Goal: Information Seeking & Learning: Find specific fact

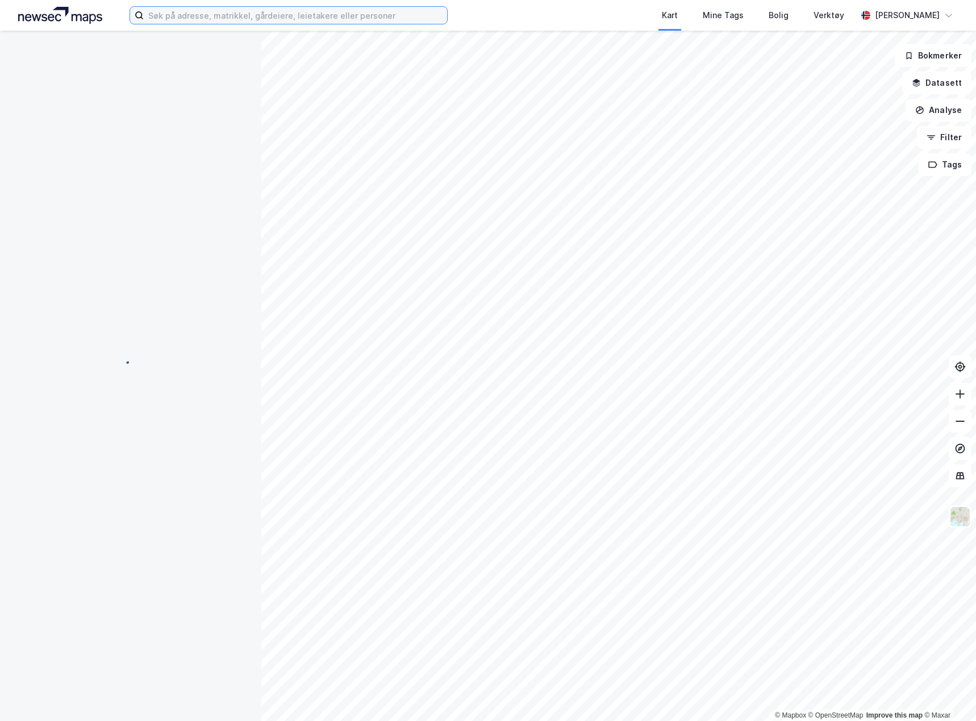
click at [315, 19] on input at bounding box center [295, 15] width 303 height 17
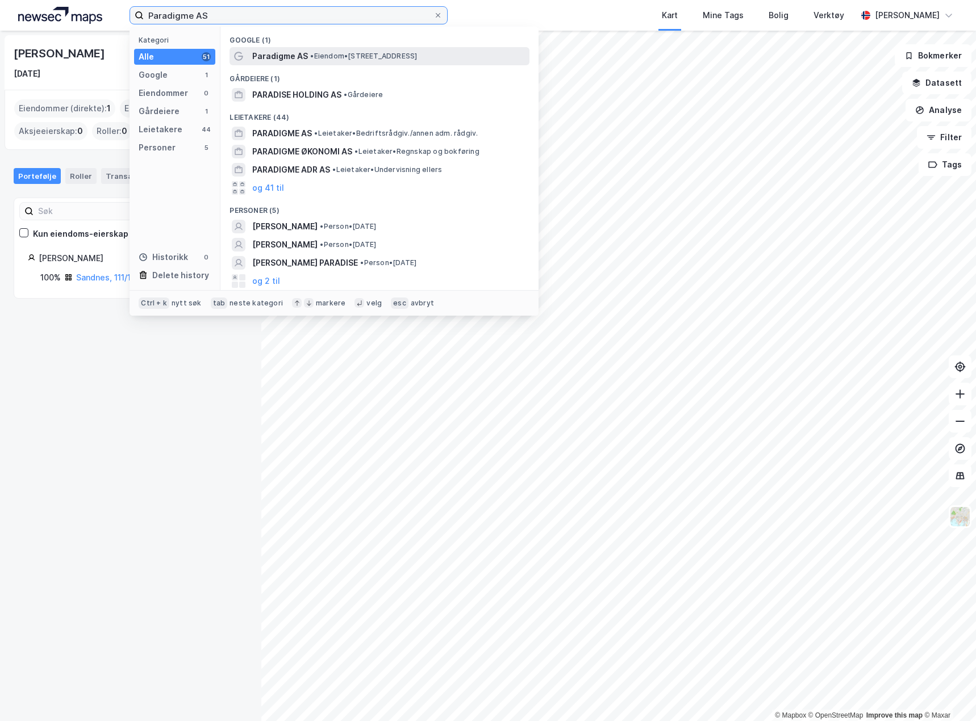
type input "Paradigme AS"
click at [291, 57] on span "Paradigme AS" at bounding box center [280, 56] width 56 height 14
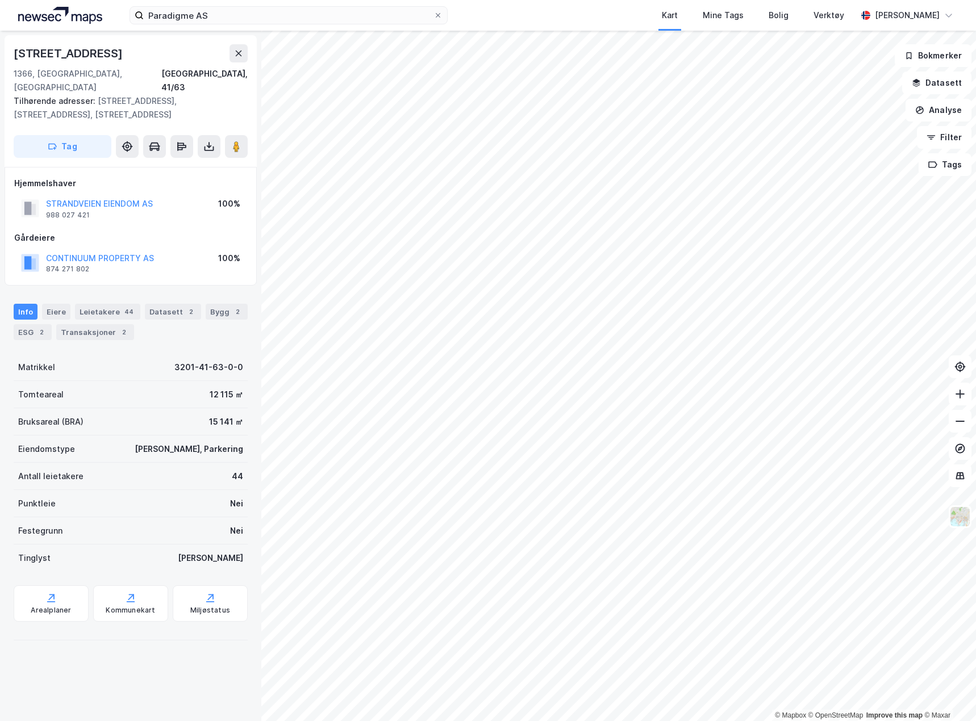
click at [231, 24] on div "Paradigme AS Kart Mine Tags Bolig Verktøy [PERSON_NAME]" at bounding box center [488, 15] width 976 height 31
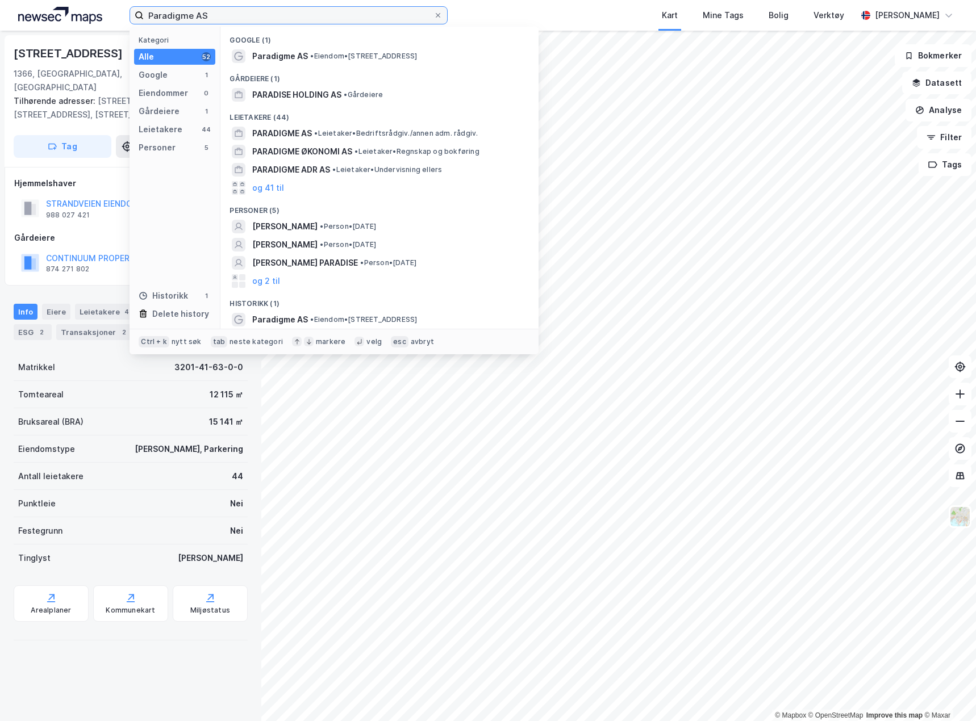
click at [235, 16] on input "Paradigme AS" at bounding box center [289, 15] width 290 height 17
click at [277, 62] on span "Paradigme AS" at bounding box center [280, 56] width 56 height 14
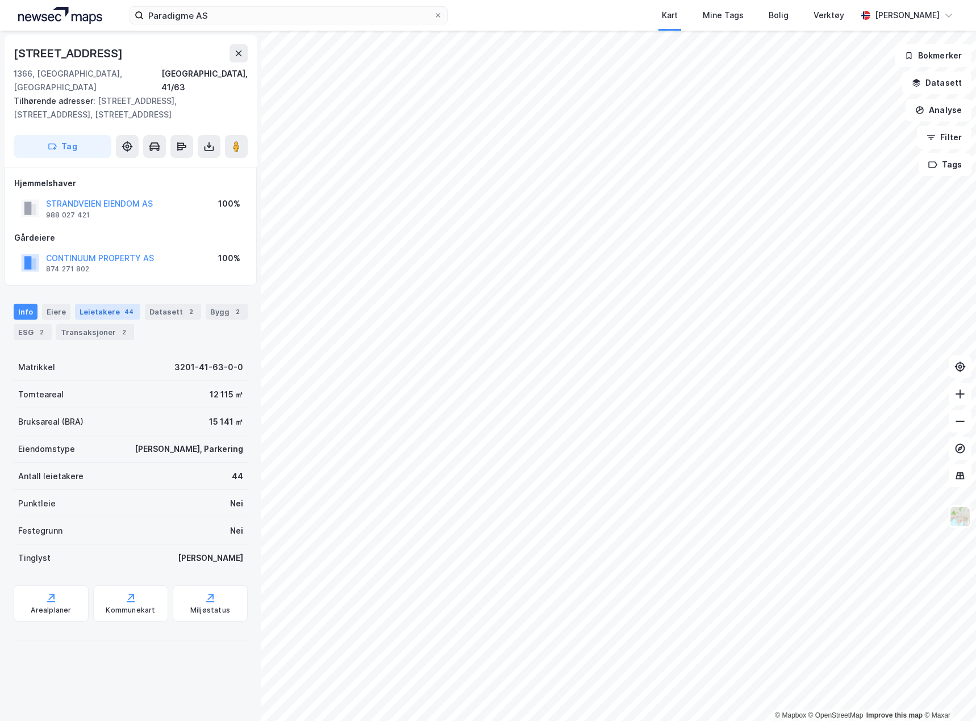
click at [97, 304] on div "Leietakere 44" at bounding box center [107, 312] width 65 height 16
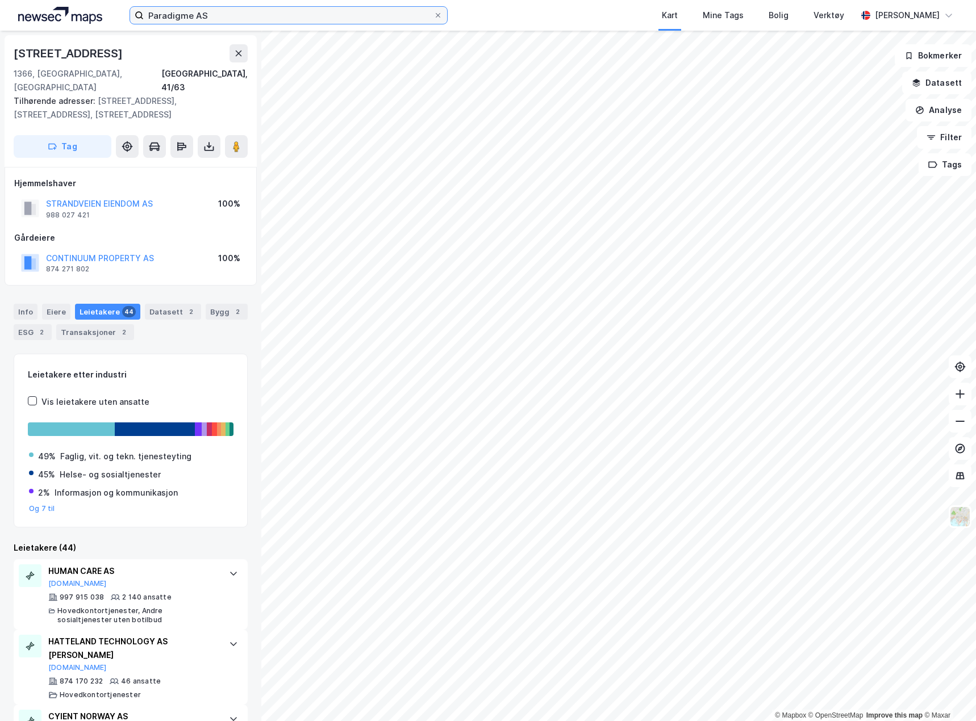
click at [212, 17] on input "Paradigme AS" at bounding box center [289, 15] width 290 height 17
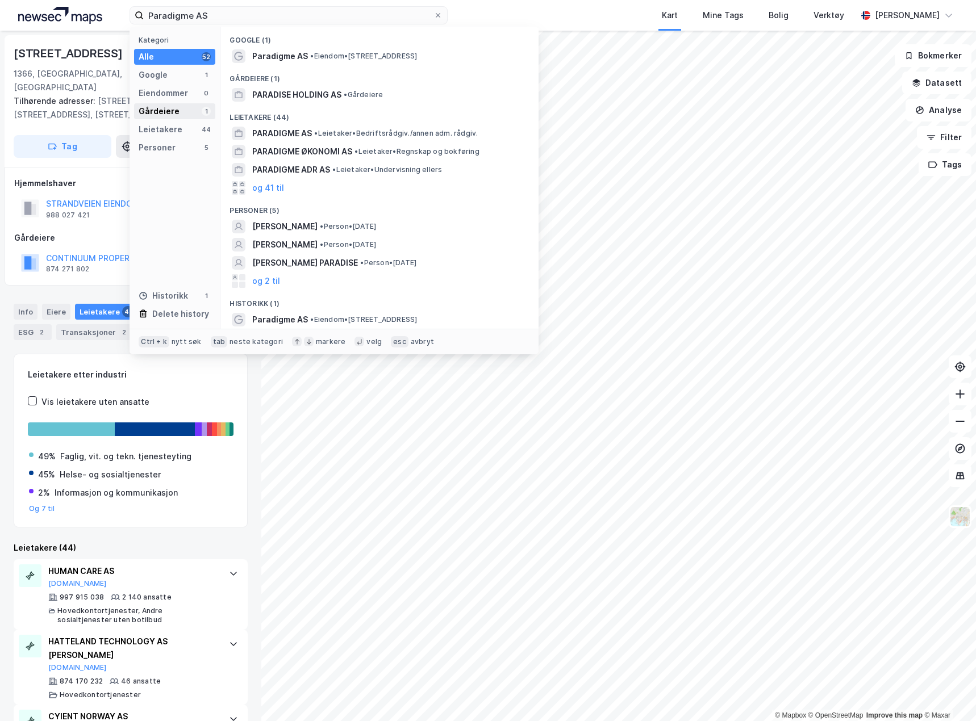
click at [180, 112] on div "Gårdeiere 1" at bounding box center [174, 111] width 81 height 16
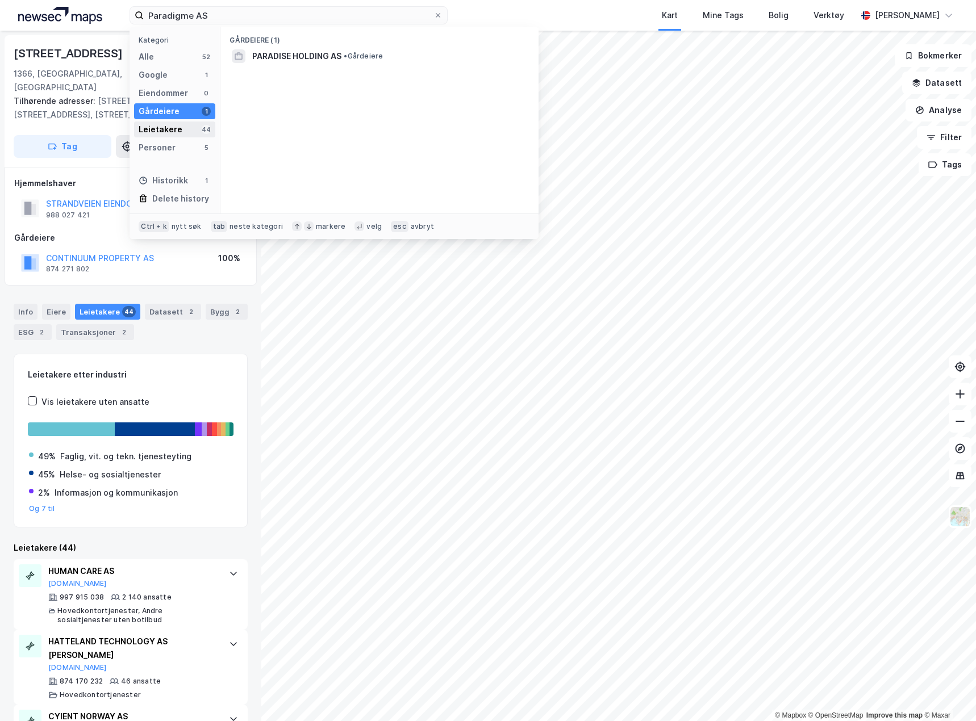
click at [182, 129] on div "Leietakere 44" at bounding box center [174, 130] width 81 height 16
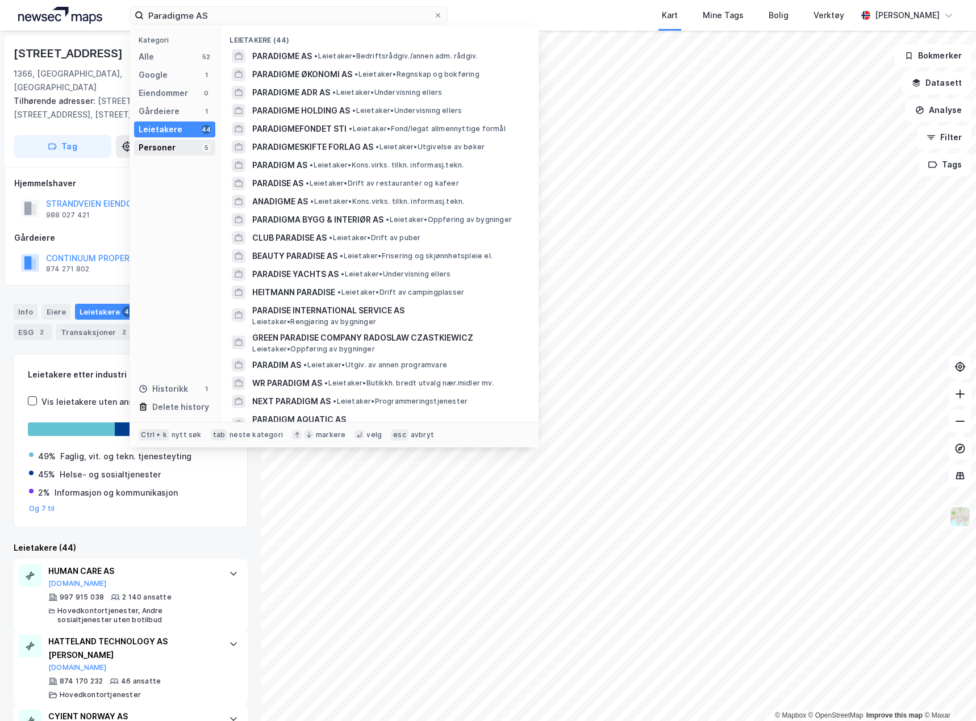
click at [169, 147] on div "Personer" at bounding box center [157, 148] width 37 height 14
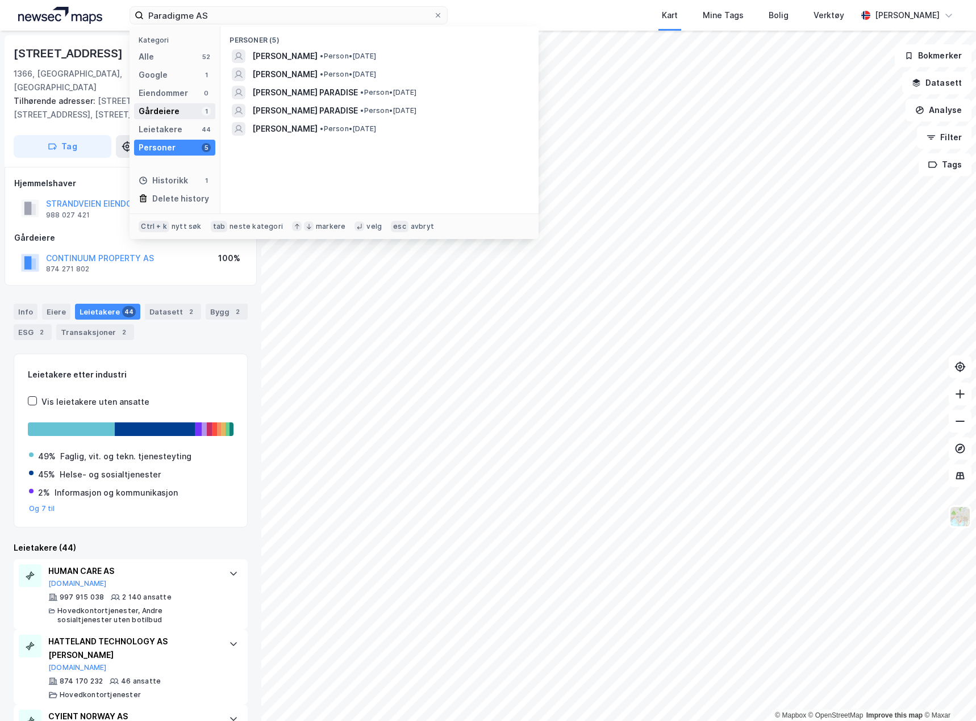
click at [166, 111] on div "Gårdeiere" at bounding box center [159, 111] width 41 height 14
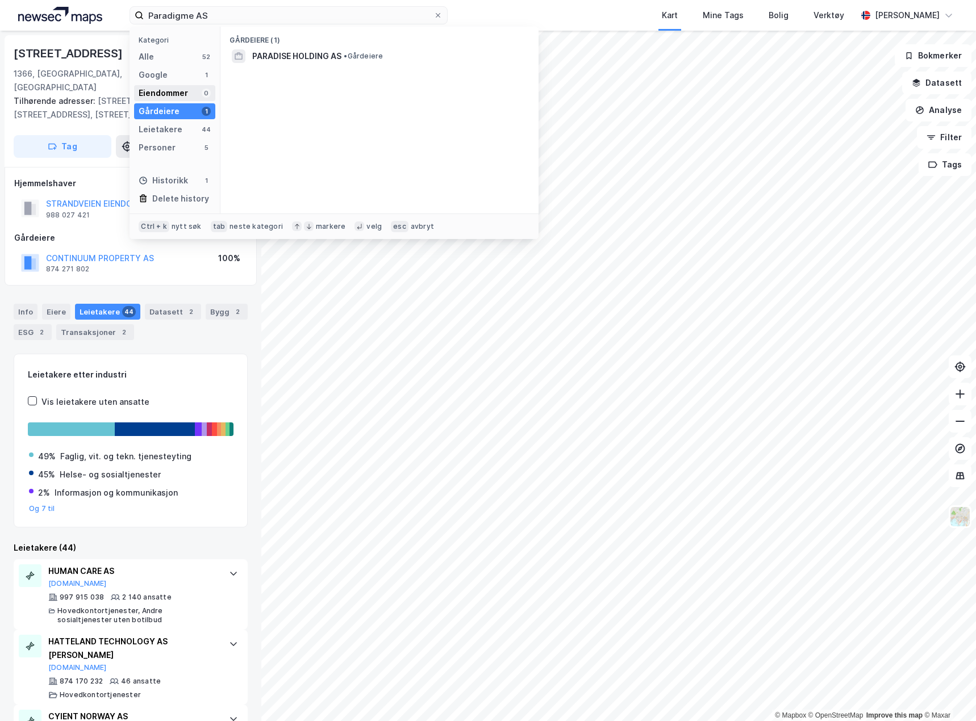
click at [166, 94] on div "Eiendommer" at bounding box center [163, 93] width 49 height 14
click at [165, 79] on div "Google" at bounding box center [153, 75] width 29 height 14
click at [169, 59] on div "Alle 52" at bounding box center [174, 57] width 81 height 16
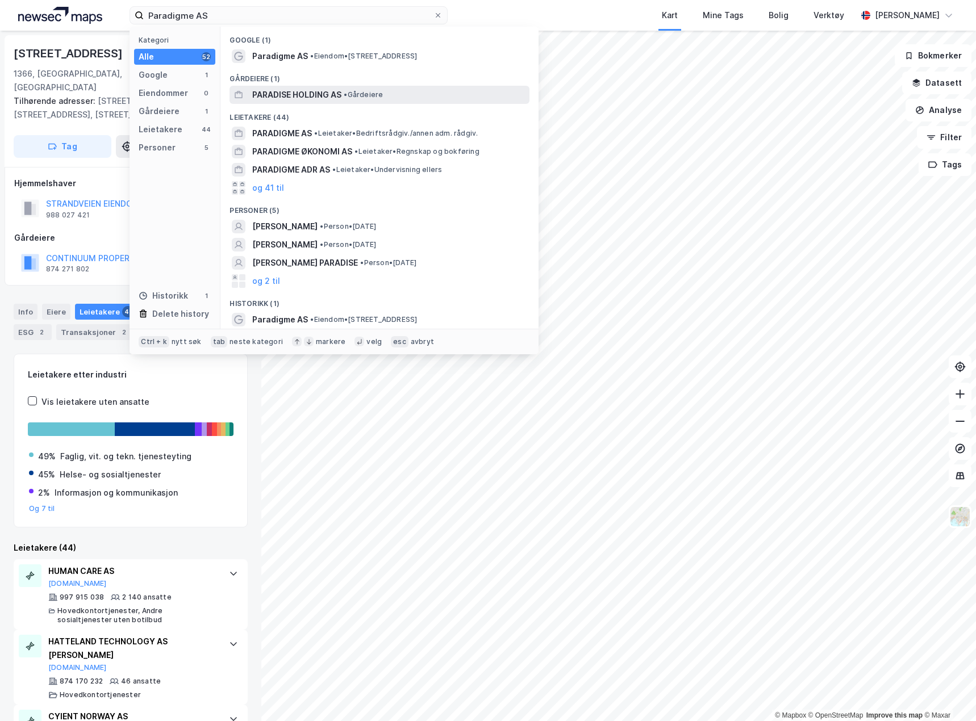
click at [301, 92] on span "PARADISE HOLDING AS" at bounding box center [296, 95] width 89 height 14
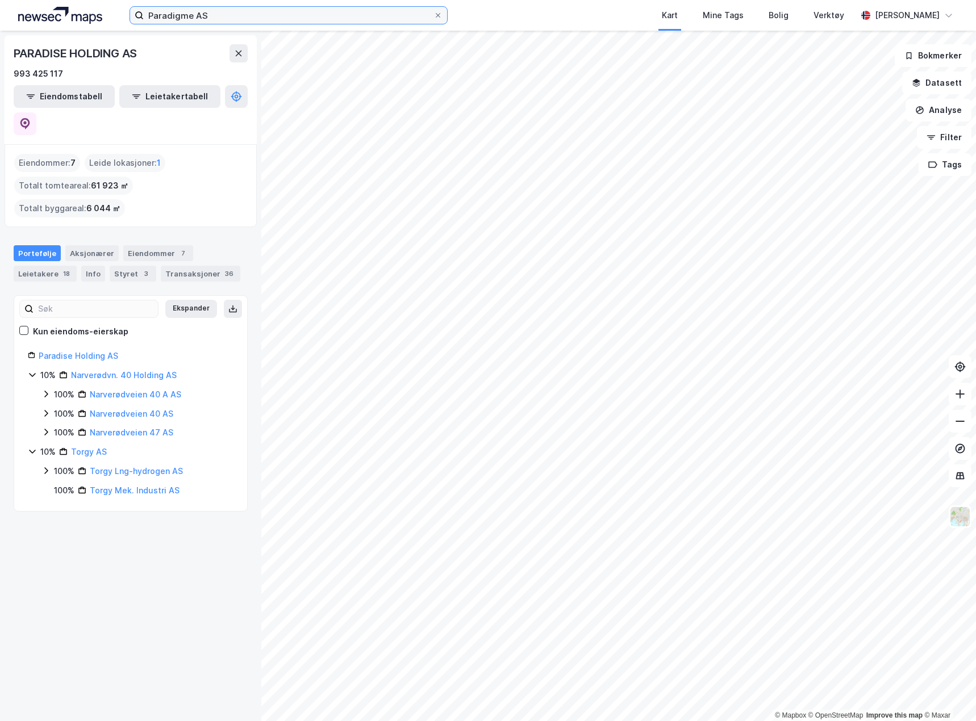
click at [243, 14] on input "Paradigme AS" at bounding box center [289, 15] width 290 height 17
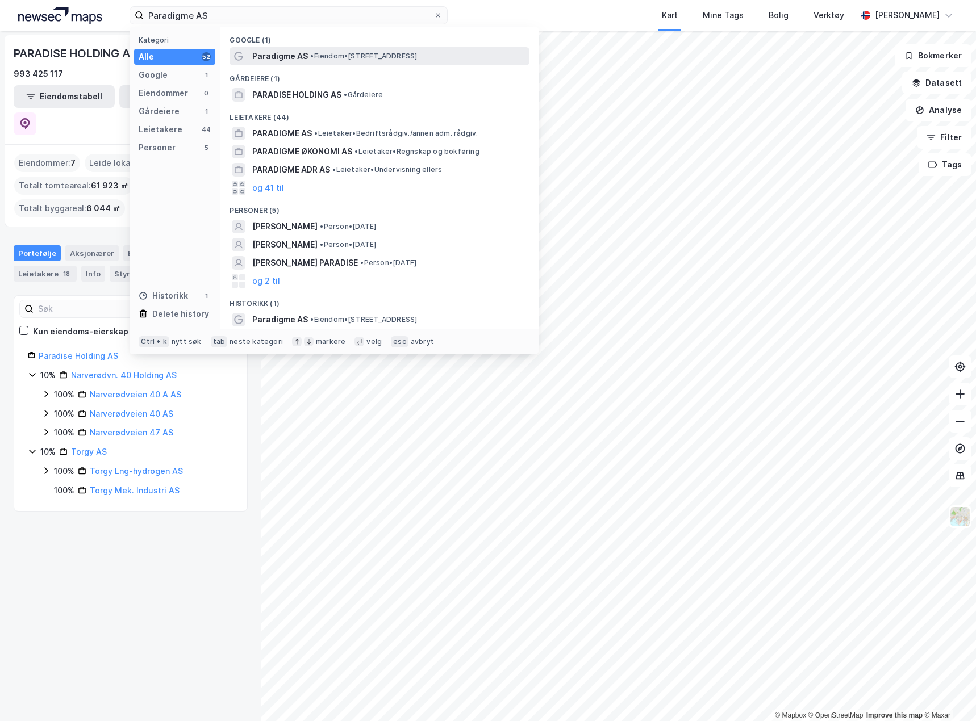
click at [295, 64] on div "Paradigme AS • Eiendom • [STREET_ADDRESS]" at bounding box center [379, 56] width 300 height 18
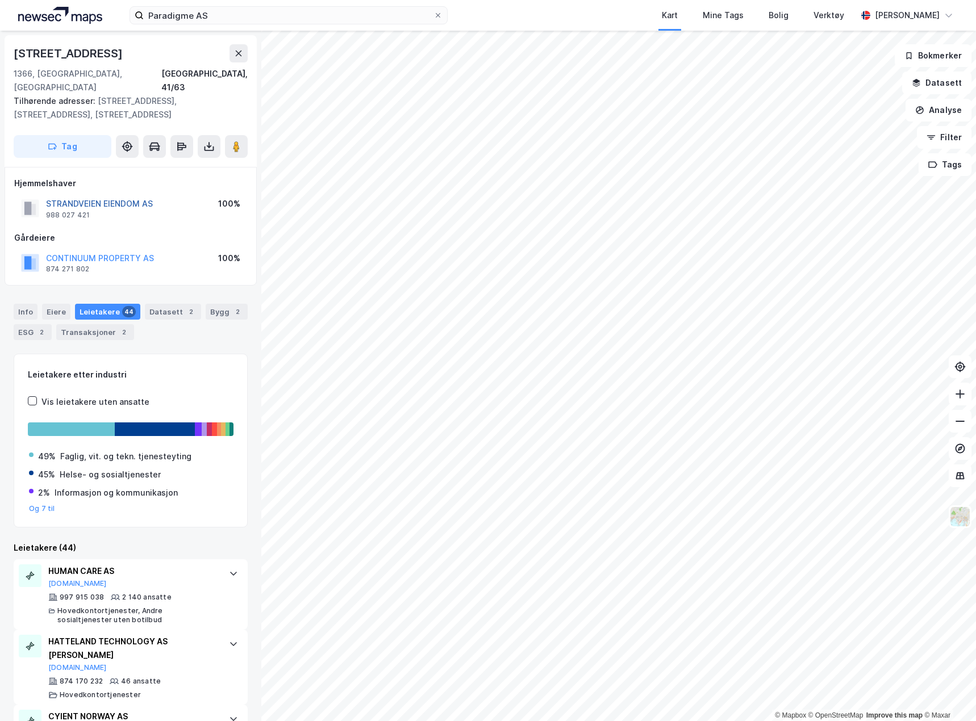
click at [0, 0] on button "STRANDVEIEN EIENDOM AS" at bounding box center [0, 0] width 0 height 0
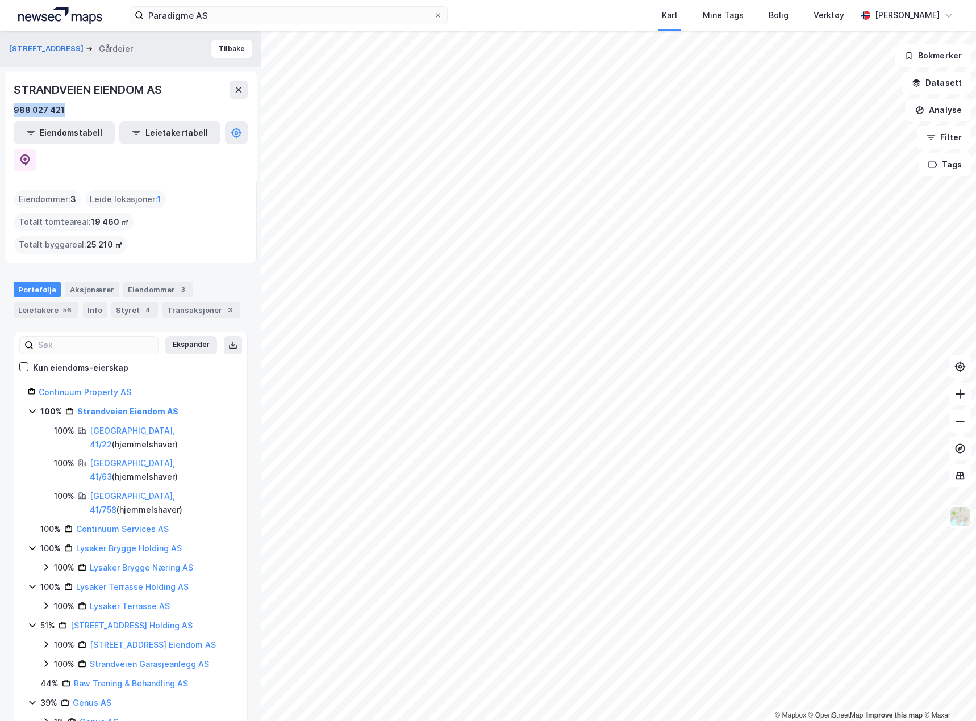
drag, startPoint x: 73, startPoint y: 111, endPoint x: 14, endPoint y: 104, distance: 59.5
click at [14, 104] on div "988 027 421" at bounding box center [131, 110] width 234 height 14
copy div "988 027 421"
